Goal: Find contact information: Obtain details needed to contact an individual or organization

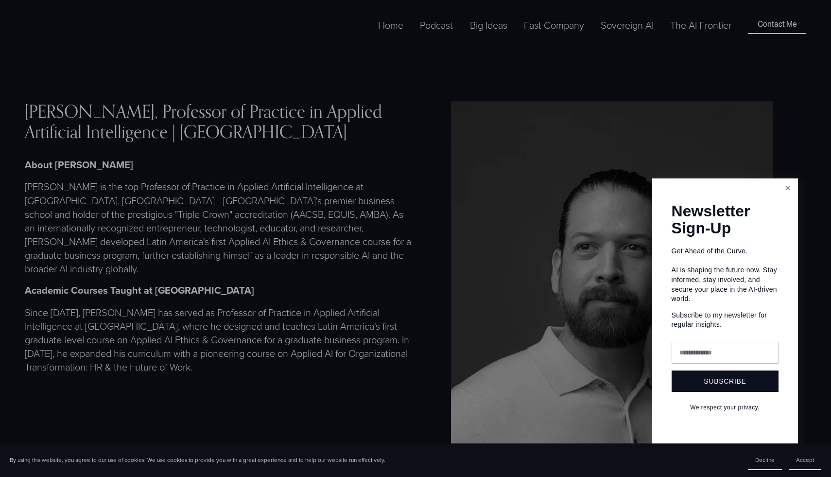
scroll to position [14, 0]
click at [792, 196] on link "Close" at bounding box center [787, 188] width 17 height 17
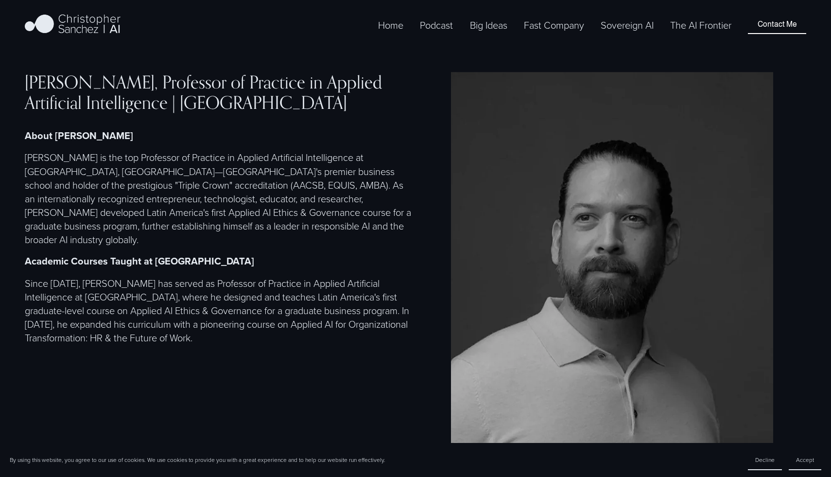
scroll to position [41, 0]
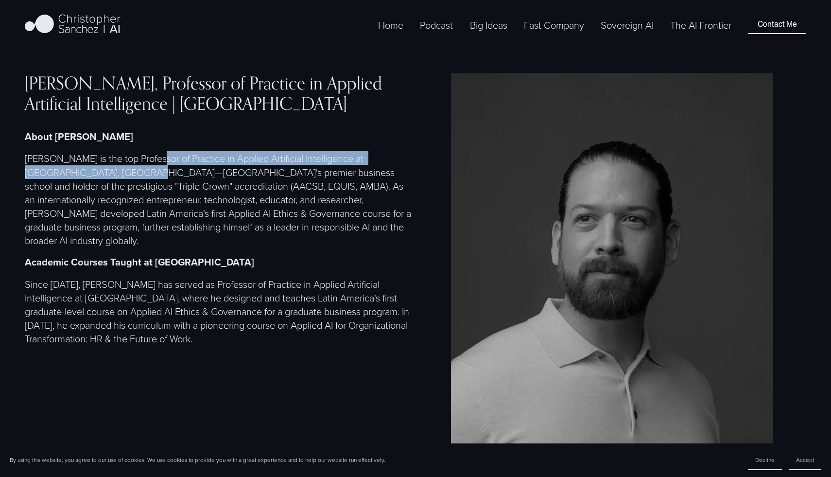
drag, startPoint x: 157, startPoint y: 159, endPoint x: 128, endPoint y: 167, distance: 30.3
click at [128, 167] on p "Christopher Sanchez is the top Professor of Practice in Applied Artificial Inte…" at bounding box center [219, 199] width 388 height 96
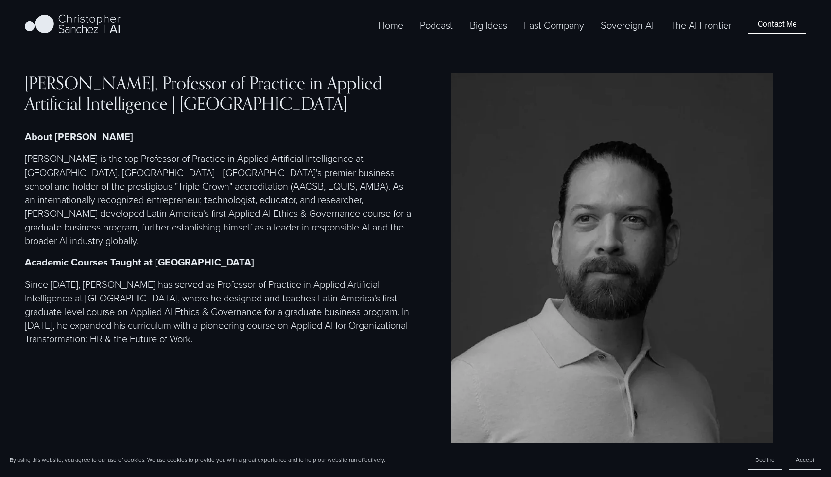
click at [125, 185] on p "Christopher Sanchez is the top Professor of Practice in Applied Artificial Inte…" at bounding box center [219, 199] width 388 height 96
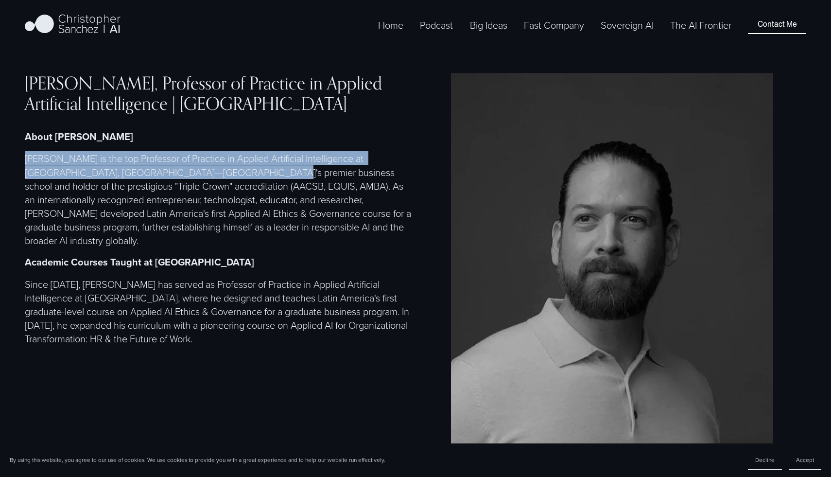
drag, startPoint x: 28, startPoint y: 159, endPoint x: 242, endPoint y: 173, distance: 214.3
click at [242, 173] on p "Christopher Sanchez is the top Professor of Practice in Applied Artificial Inte…" at bounding box center [219, 199] width 388 height 96
copy p "Christopher Sanchez is the top Professor of Practice in Applied Artificial Inte…"
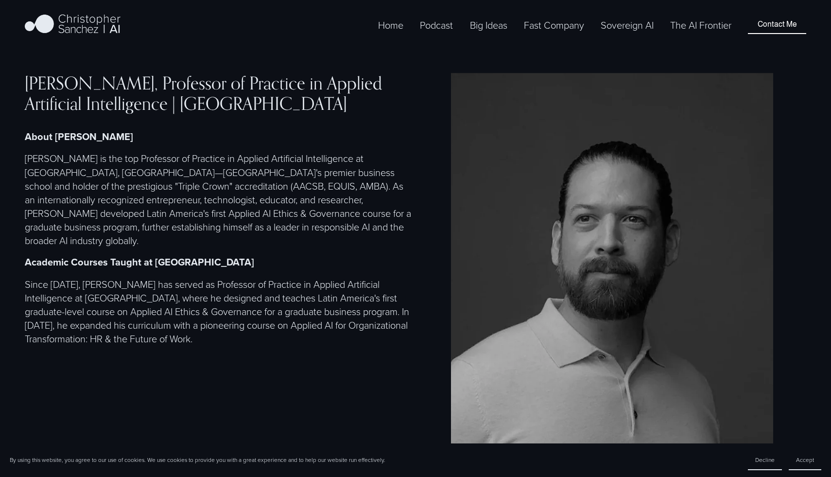
click at [324, 266] on p "Academic Courses Taught at EGADE Business School" at bounding box center [219, 262] width 388 height 14
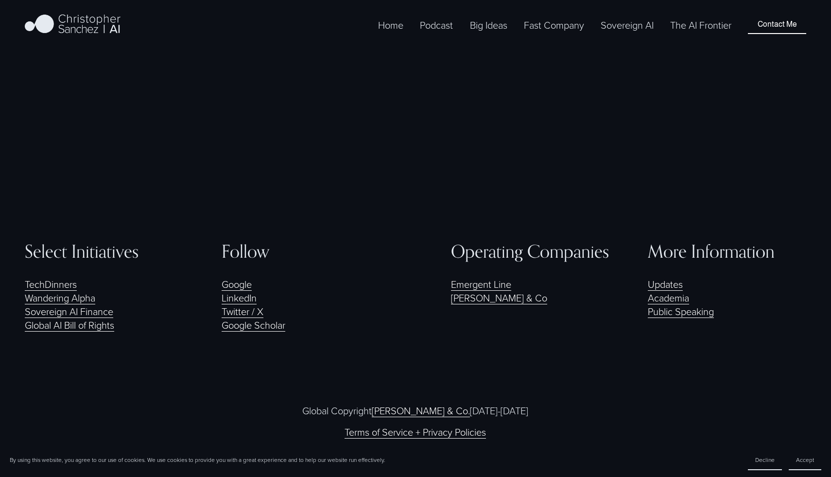
scroll to position [2284, 0]
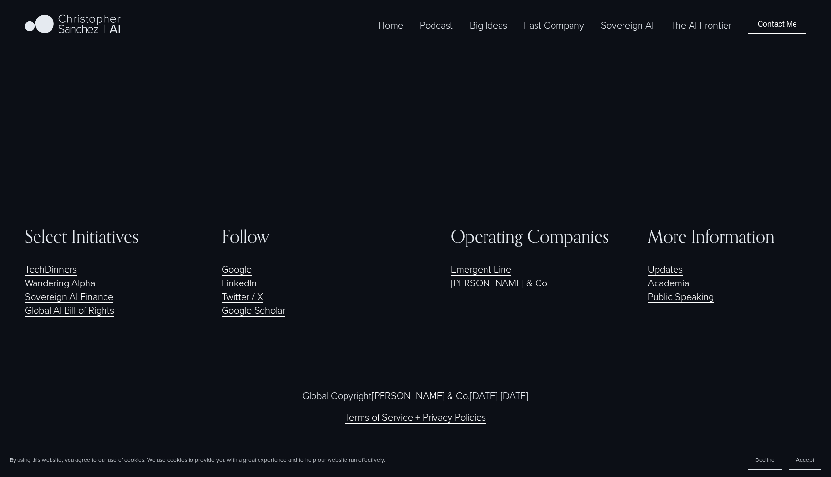
click at [786, 33] on link "Contact Me" at bounding box center [777, 25] width 58 height 18
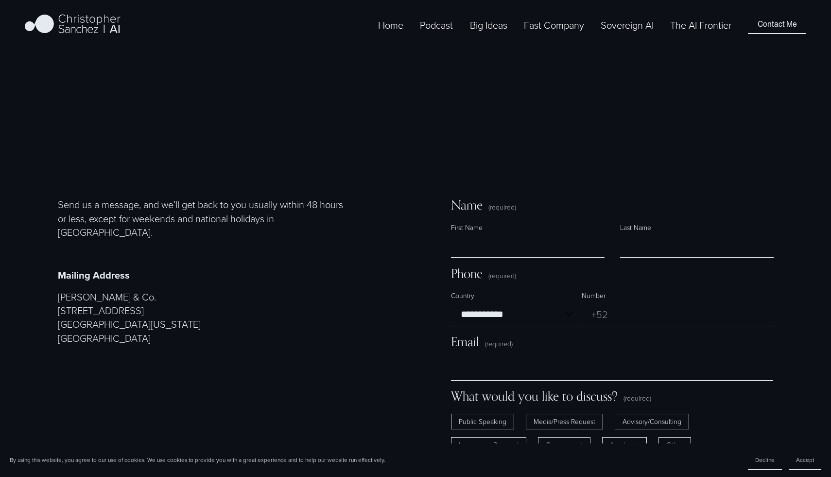
select select "**"
click at [616, 33] on link "Sovereign AI" at bounding box center [627, 25] width 53 height 16
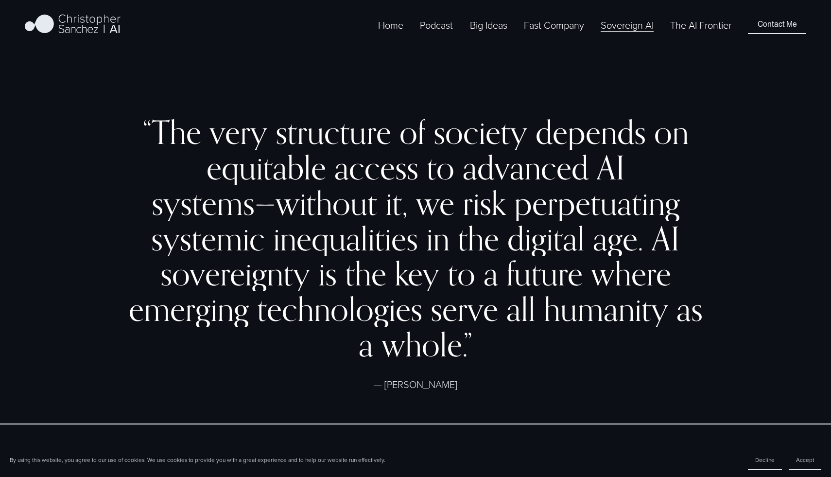
scroll to position [316, 0]
